Goal: Navigation & Orientation: Find specific page/section

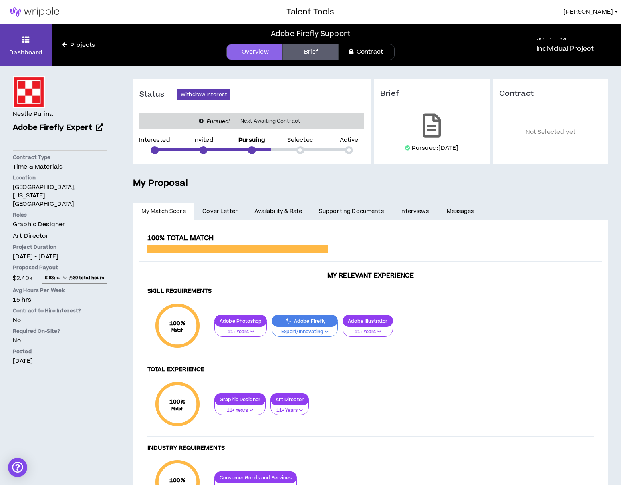
click at [72, 42] on link "Projects" at bounding box center [78, 45] width 53 height 9
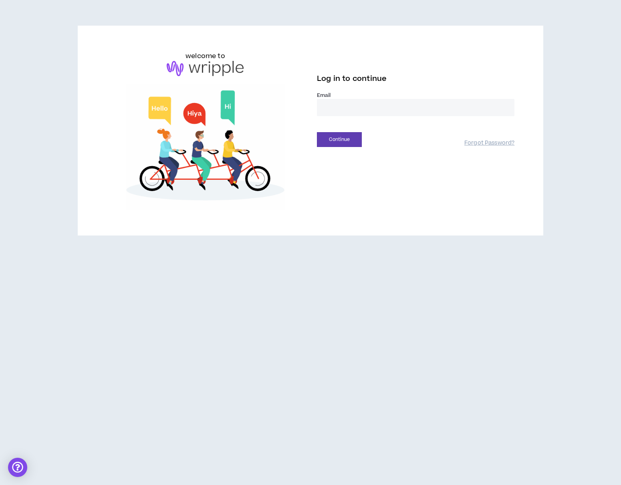
click at [354, 99] on input "email" at bounding box center [415, 107] width 197 height 17
type input "**********"
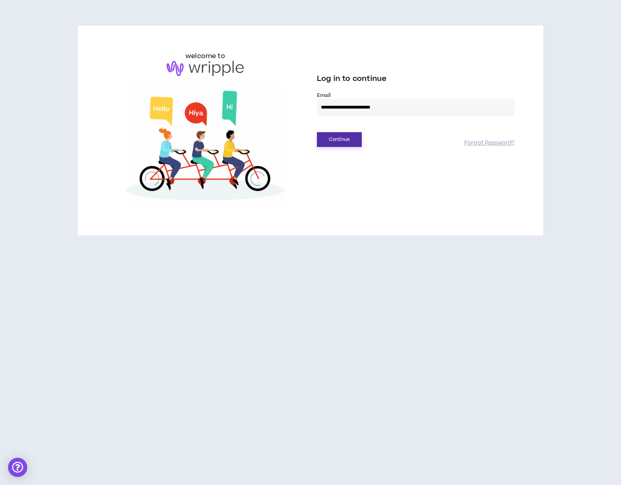
click at [330, 132] on button "Continue" at bounding box center [339, 139] width 45 height 15
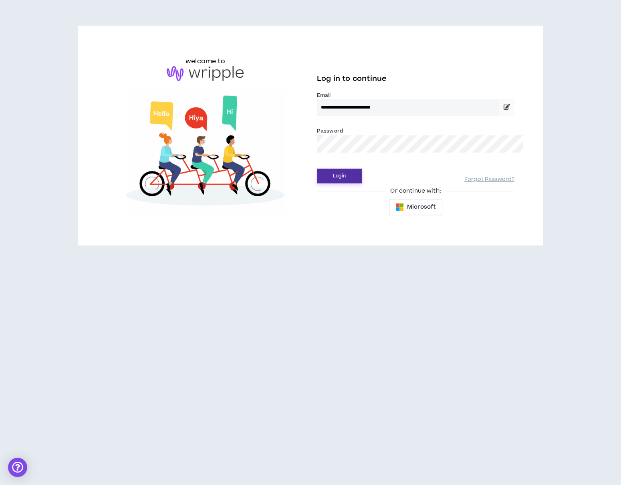
click at [333, 169] on button "Login" at bounding box center [339, 176] width 45 height 15
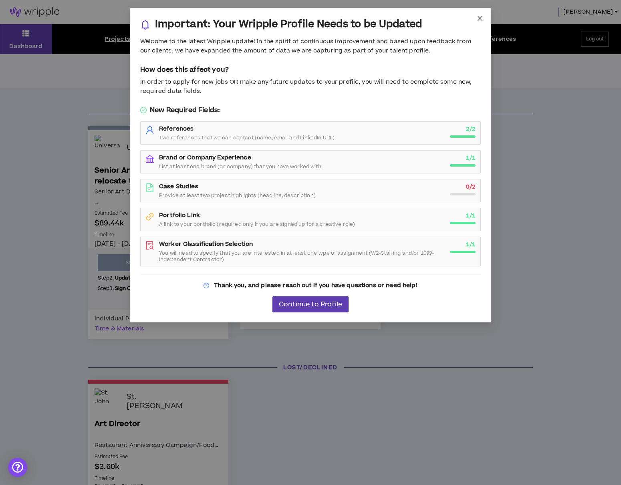
click at [480, 19] on icon "close" at bounding box center [479, 18] width 6 height 6
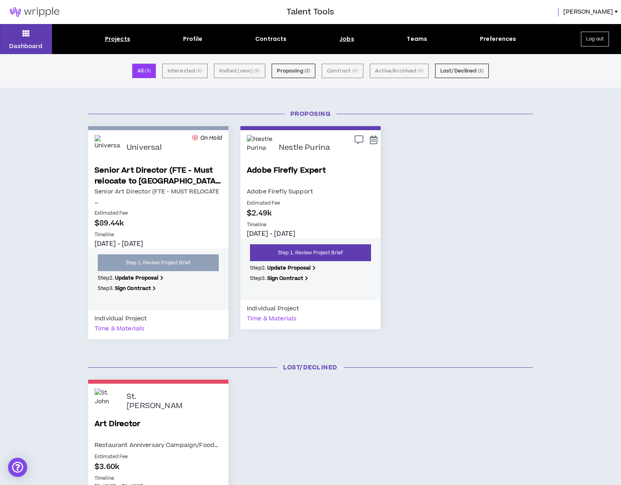
click at [347, 39] on div "Jobs" at bounding box center [346, 39] width 15 height 8
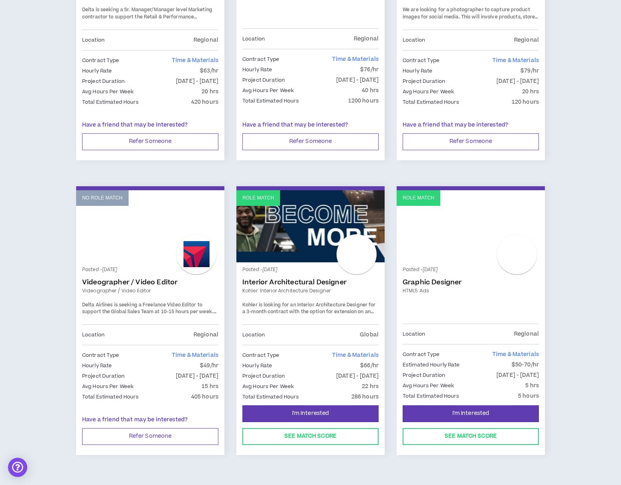
scroll to position [848, 0]
